Goal: Task Accomplishment & Management: Manage account settings

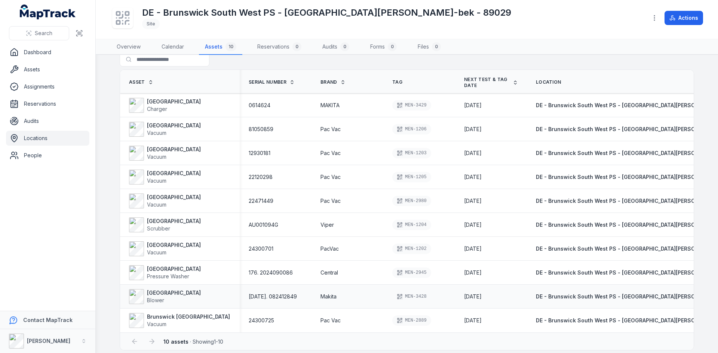
scroll to position [18, 0]
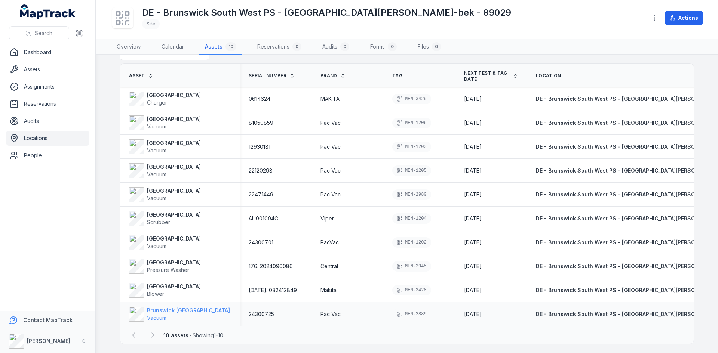
click at [160, 311] on strong "Brunswick [GEOGRAPHIC_DATA]" at bounding box center [188, 310] width 83 height 7
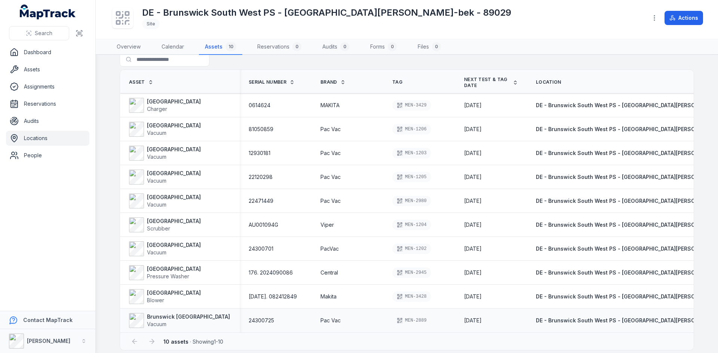
scroll to position [18, 0]
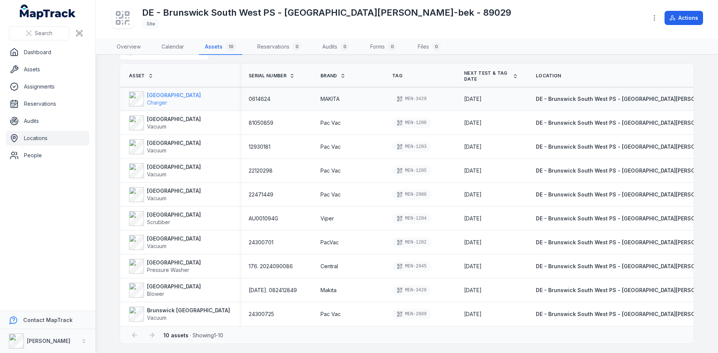
click at [157, 95] on strong "[GEOGRAPHIC_DATA]" at bounding box center [174, 95] width 54 height 7
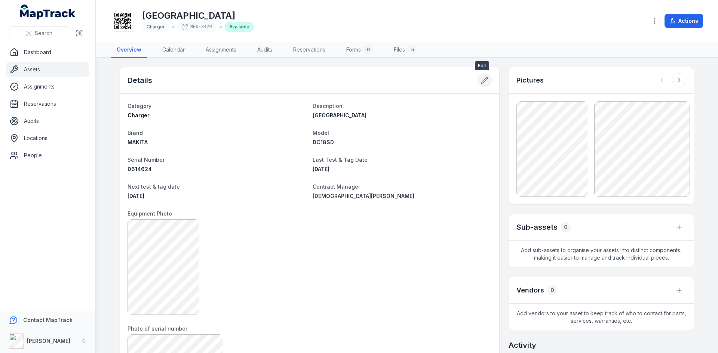
click at [481, 80] on icon at bounding box center [484, 80] width 7 height 7
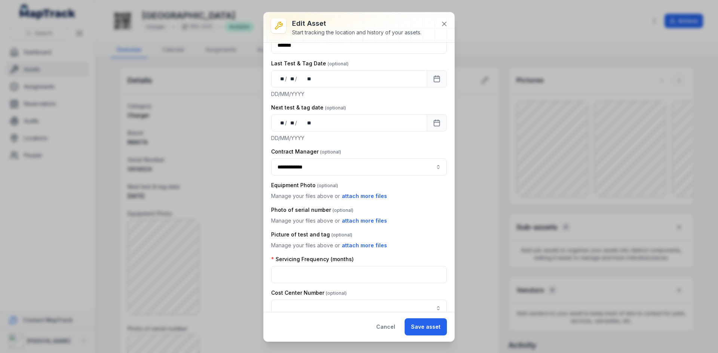
scroll to position [187, 0]
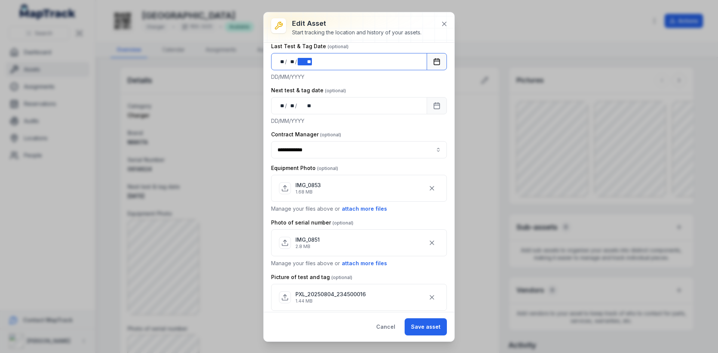
click at [317, 63] on div "** ** / ** ** / **** **" at bounding box center [349, 61] width 156 height 17
click at [427, 324] on button "Save asset" at bounding box center [426, 327] width 42 height 17
